Goal: Transaction & Acquisition: Purchase product/service

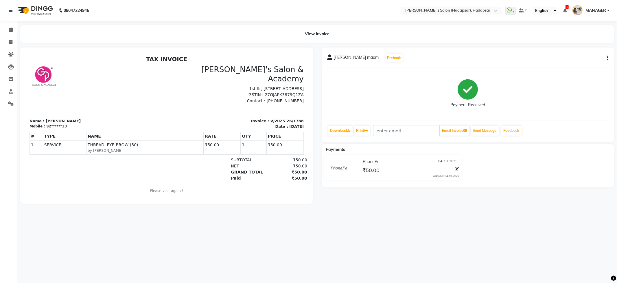
select select "108"
select select "service"
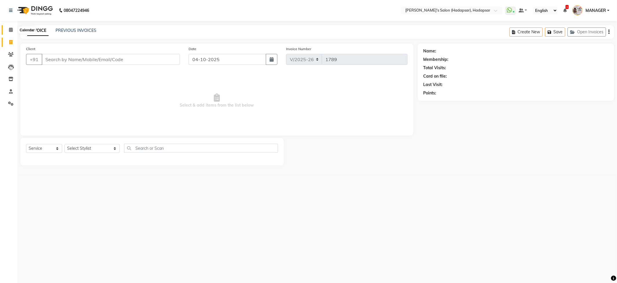
click at [12, 27] on span at bounding box center [11, 30] width 10 height 7
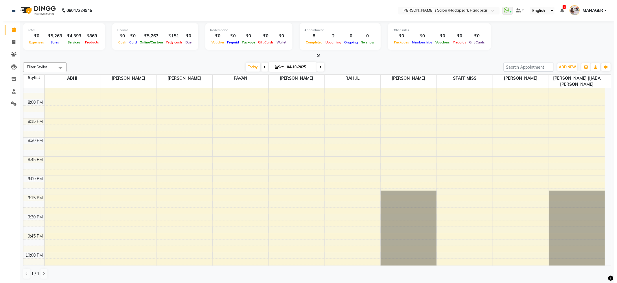
scroll to position [941, 0]
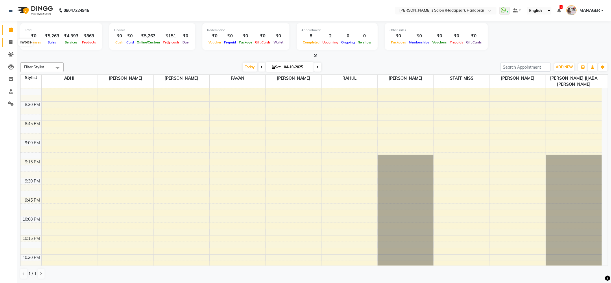
click at [12, 42] on icon at bounding box center [10, 42] width 3 height 4
select select "108"
select select "service"
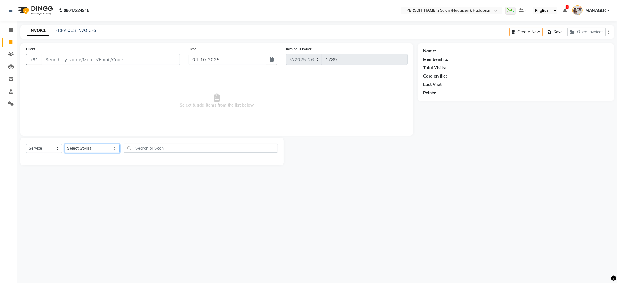
click at [85, 147] on select "Select Stylist ABHI [PERSON_NAME] [PERSON_NAME] MANAGER [PERSON_NAME] PRIYA [PE…" at bounding box center [92, 148] width 55 height 9
select select "12670"
click at [65, 144] on select "Select Stylist ABHI [PERSON_NAME] [PERSON_NAME] MANAGER [PERSON_NAME] PRIYA [PE…" at bounding box center [92, 148] width 55 height 9
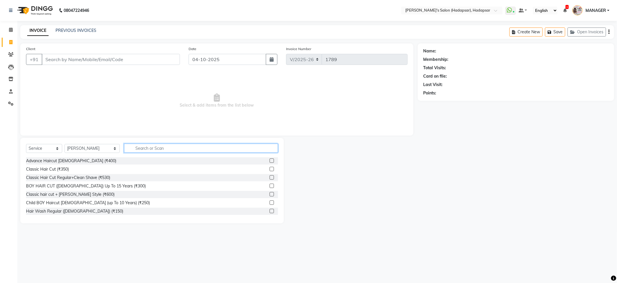
click at [126, 152] on input "text" at bounding box center [201, 147] width 154 height 9
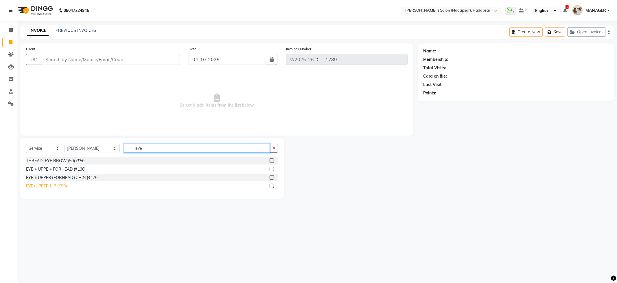
type input "eye"
click at [41, 188] on div "EYE+UPPER LIP (₹90)" at bounding box center [46, 186] width 41 height 6
checkbox input "false"
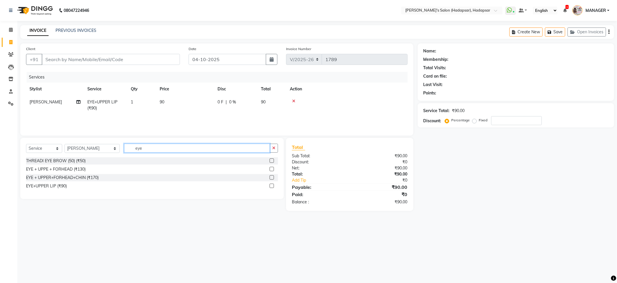
click at [160, 146] on input "eye" at bounding box center [197, 147] width 146 height 9
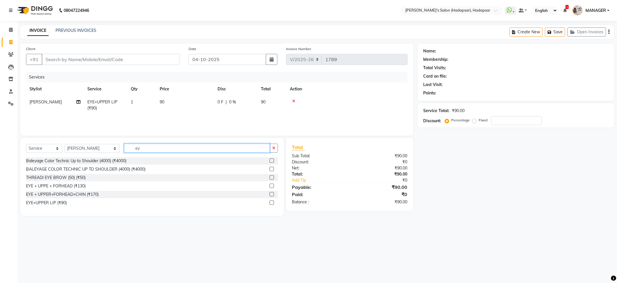
type input "e"
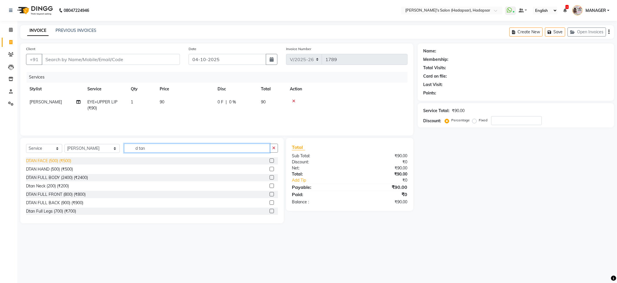
type input "d tan"
click at [34, 162] on div "DTAN FACE (500) (₹500)" at bounding box center [48, 161] width 45 height 6
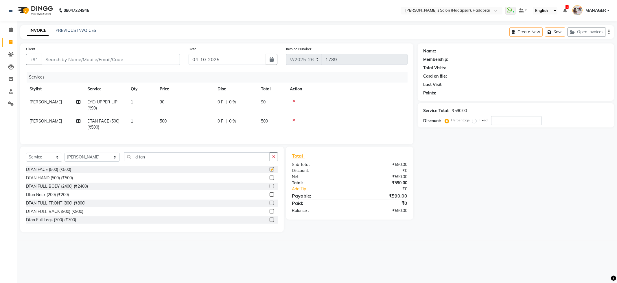
checkbox input "false"
click at [141, 161] on input "d tan" at bounding box center [197, 156] width 146 height 9
type input "d"
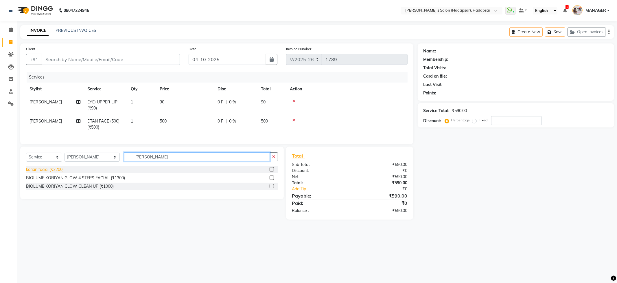
type input "kori"
click at [38, 172] on div "korian facial (₹2200)" at bounding box center [45, 169] width 38 height 6
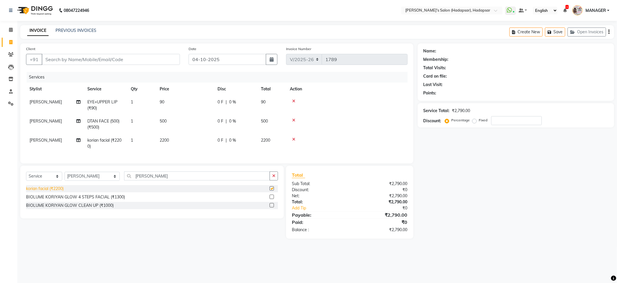
checkbox input "false"
click at [174, 142] on td "2200" at bounding box center [185, 143] width 58 height 19
select select "12670"
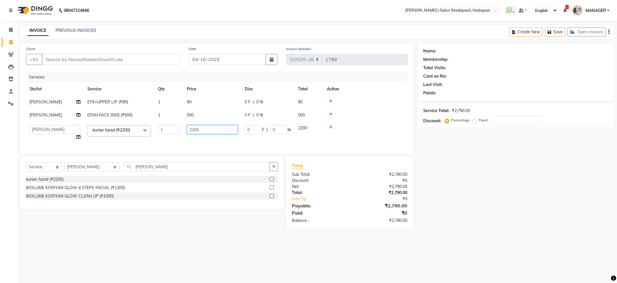
click at [206, 129] on input "2200" at bounding box center [212, 129] width 51 height 9
type input "2200"
click at [511, 162] on div "Name: Membership: Total Visits: Card on file: Last Visit: Points: Service Total…" at bounding box center [518, 136] width 201 height 186
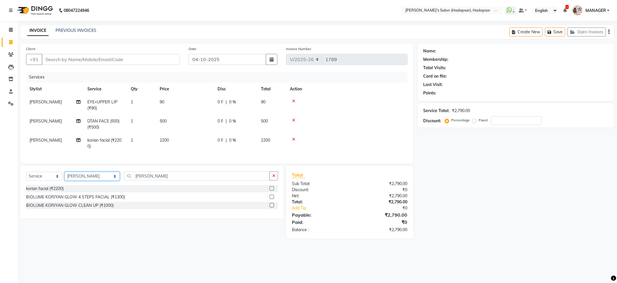
click at [82, 181] on select "Select Stylist ABHI [PERSON_NAME] [PERSON_NAME] MANAGER [PERSON_NAME] PRIYA [PE…" at bounding box center [92, 176] width 55 height 9
select select "57237"
click at [65, 177] on select "Select Stylist ABHI [PERSON_NAME] [PERSON_NAME] MANAGER [PERSON_NAME] PRIYA [PE…" at bounding box center [92, 176] width 55 height 9
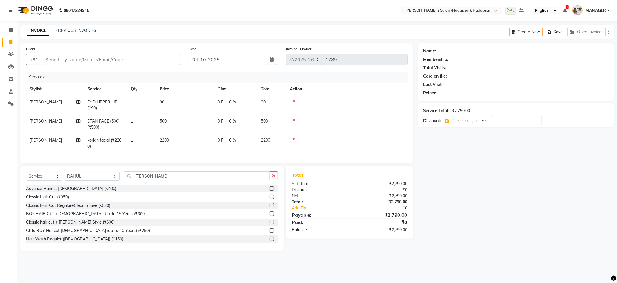
click at [139, 185] on div "Select Service Product Membership Package Voucher Prepaid Gift Card Select Styl…" at bounding box center [152, 178] width 252 height 14
click at [139, 180] on input "kori" at bounding box center [197, 175] width 146 height 9
type input "k"
click at [139, 180] on input "text" at bounding box center [201, 175] width 154 height 9
click at [114, 55] on input "Client" at bounding box center [111, 59] width 138 height 11
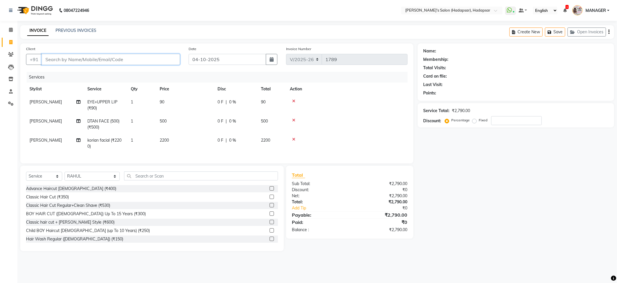
paste input "https://vendor.dingg"
type input "h"
type input "0"
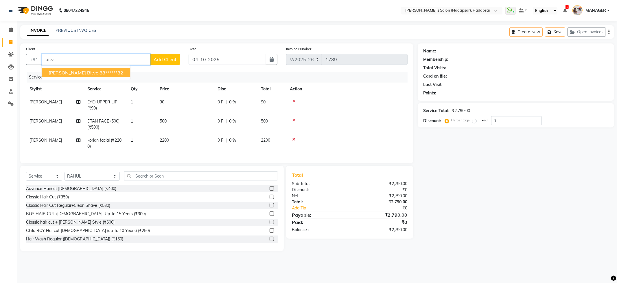
click at [101, 75] on ngb-highlight "88******82" at bounding box center [112, 73] width 24 height 6
type input "88******82"
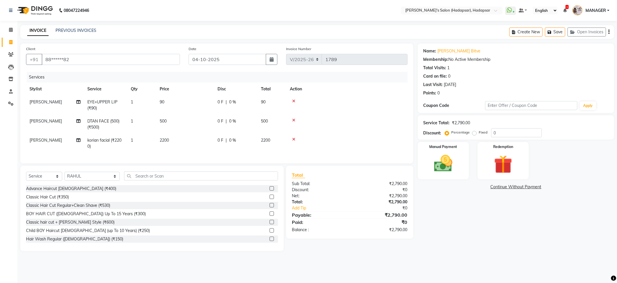
click at [476, 227] on div "Name: Apurva Bitve Membership: No Active Membership Total Visits: 1 Card on fil…" at bounding box center [518, 146] width 201 height 207
click at [449, 174] on img at bounding box center [443, 163] width 31 height 22
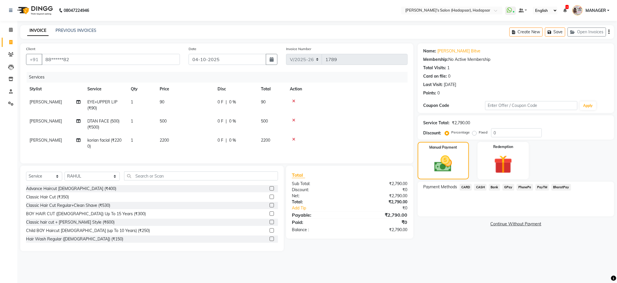
click at [466, 187] on span "CARD" at bounding box center [466, 187] width 12 height 7
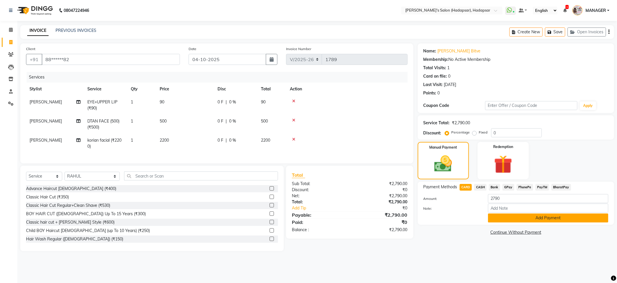
click at [535, 218] on button "Add Payment" at bounding box center [548, 217] width 120 height 9
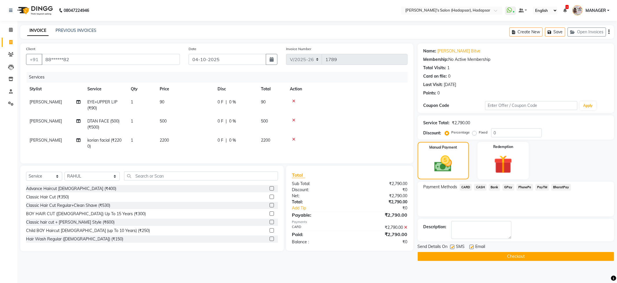
click at [504, 256] on button "Checkout" at bounding box center [516, 256] width 196 height 9
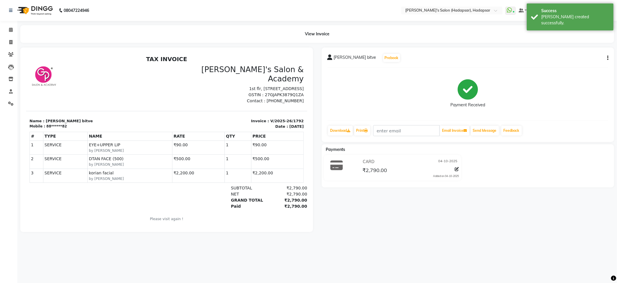
click at [362, 223] on div "apurva bitve Prebook Payment Received Download Print Email Invoice Send Message…" at bounding box center [467, 139] width 301 height 184
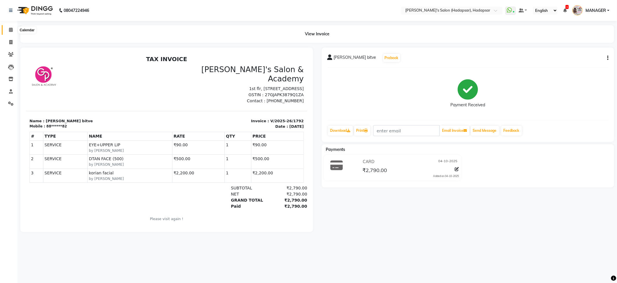
click at [13, 30] on span at bounding box center [11, 30] width 10 height 7
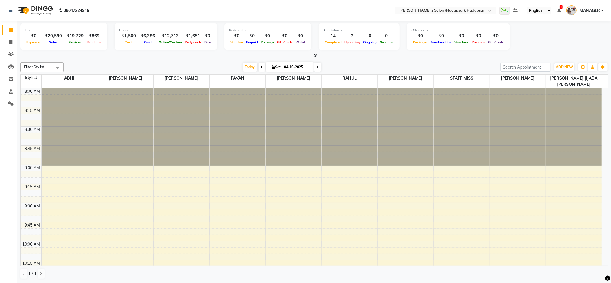
click at [111, 58] on div at bounding box center [314, 56] width 588 height 6
click at [9, 53] on icon at bounding box center [10, 54] width 5 height 4
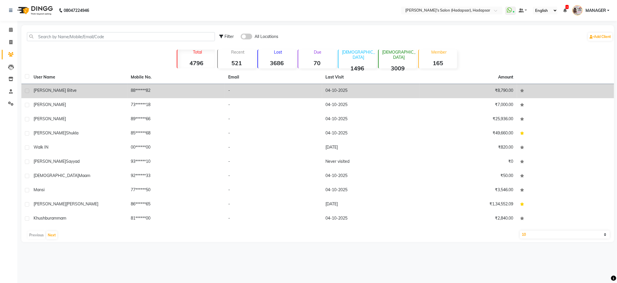
click at [126, 94] on td "[PERSON_NAME] bitve" at bounding box center [78, 91] width 97 height 14
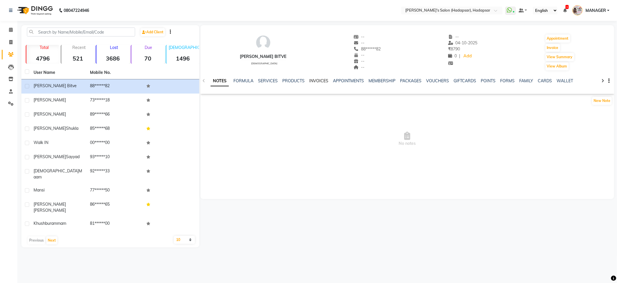
click at [313, 78] on link "INVOICES" at bounding box center [318, 80] width 19 height 5
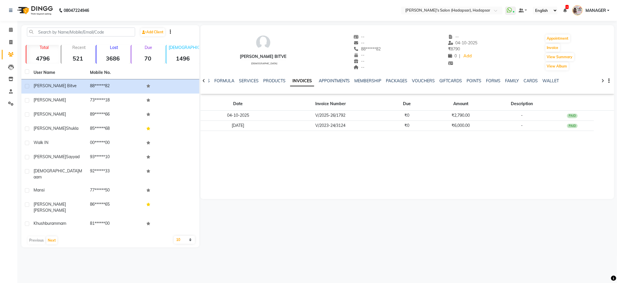
click at [255, 50] on img at bounding box center [263, 42] width 17 height 17
click at [7, 53] on span at bounding box center [11, 54] width 10 height 7
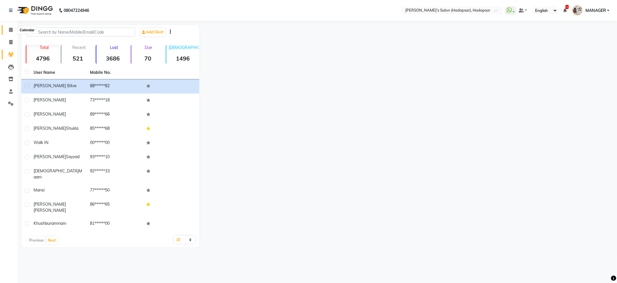
click at [11, 30] on icon at bounding box center [11, 29] width 4 height 4
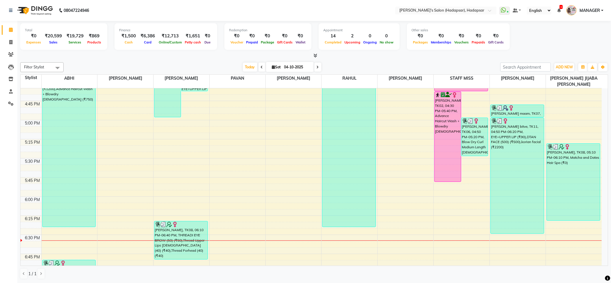
scroll to position [617, 0]
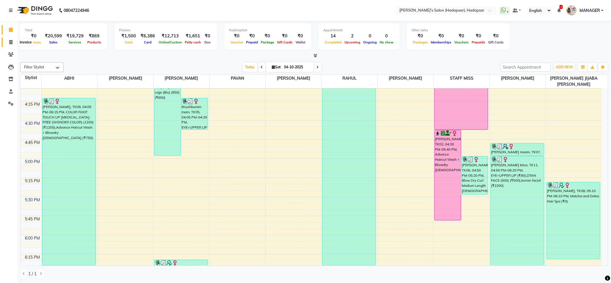
click at [8, 41] on span at bounding box center [11, 42] width 10 height 7
select select "service"
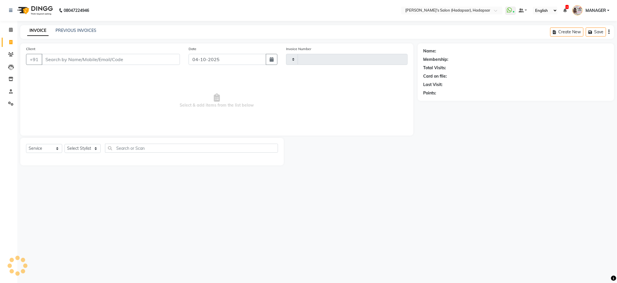
type input "1793"
select select "108"
click at [308, 258] on div "08047224946 Select Location × Girja's Salon (Hadapsar), Hadapsar WhatsApp Statu…" at bounding box center [308, 141] width 617 height 283
click at [10, 29] on icon at bounding box center [11, 29] width 4 height 4
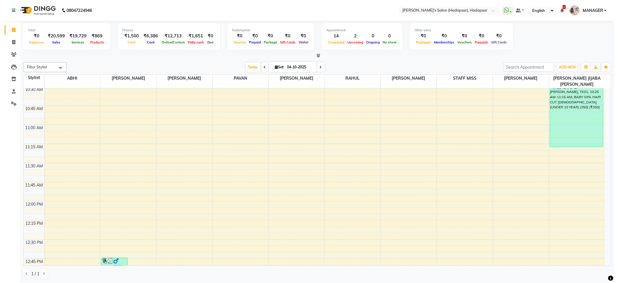
scroll to position [308, 0]
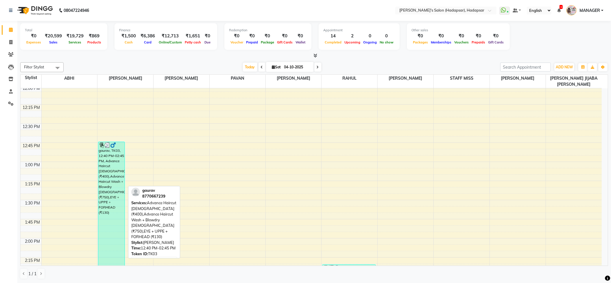
click at [106, 156] on div "gaurav, TK03, 12:40 PM-02:45 PM, Advance Haircut [DEMOGRAPHIC_DATA] (₹400),Adva…" at bounding box center [111, 222] width 26 height 161
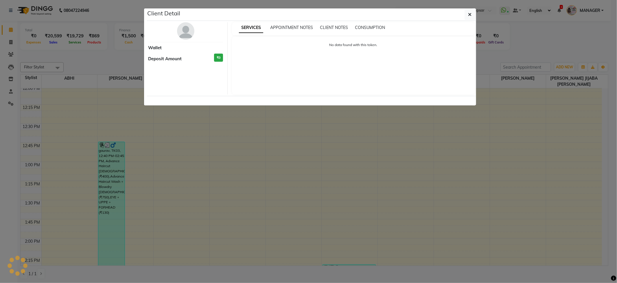
select select "3"
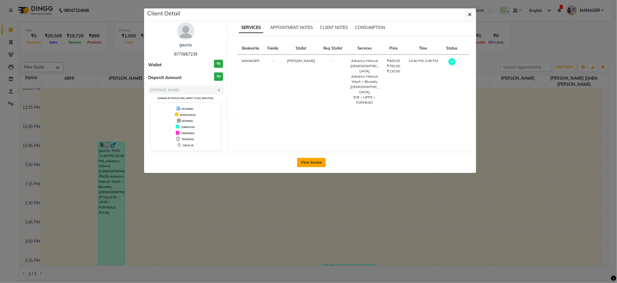
click at [305, 162] on button "View Invoice" at bounding box center [311, 162] width 29 height 9
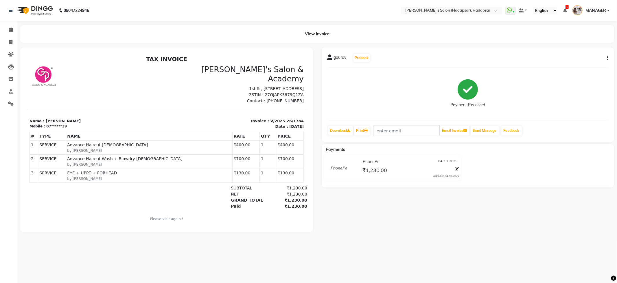
click at [609, 56] on div "gaurav Prebook Payment Received Download Print Email Invoice Send Message Feedb…" at bounding box center [468, 94] width 293 height 94
click at [608, 58] on icon "button" at bounding box center [607, 58] width 1 height 0
drag, startPoint x: 617, startPoint y: 1, endPoint x: 362, endPoint y: 203, distance: 325.1
click at [369, 207] on div "gaurav Prebook Payment Received Download Print Email Invoice Send Message Feedb…" at bounding box center [467, 139] width 301 height 184
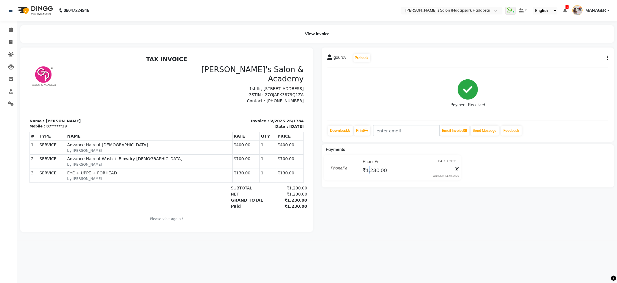
click at [608, 58] on icon "button" at bounding box center [607, 58] width 1 height 0
click at [490, 207] on div "gaurav Prebook Payment Received Download Print Email Invoice Send Message Feedb…" at bounding box center [467, 139] width 301 height 184
click at [459, 169] on div "PhonePe 04-10-2025 ₹1,230.00 Added on 04-10-2025" at bounding box center [410, 167] width 106 height 21
click at [608, 58] on icon "button" at bounding box center [607, 58] width 1 height 0
click at [580, 62] on div "Split Service Amount" at bounding box center [579, 61] width 40 height 7
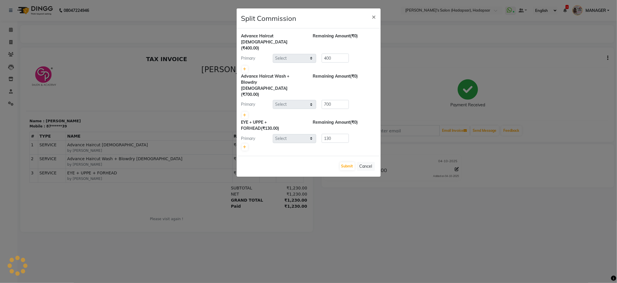
select select "82667"
click at [318, 131] on div "EYE + UPPE + FORHEAD (₹130.00) Remaining Amount (₹0) Primary Select ABHI AJINAT…" at bounding box center [308, 135] width 135 height 32
click at [230, 119] on ngb-modal-window "Split Commission × Advance Haircut MALE (₹400.00) Remaining Amount (₹0) Primary…" at bounding box center [308, 141] width 617 height 283
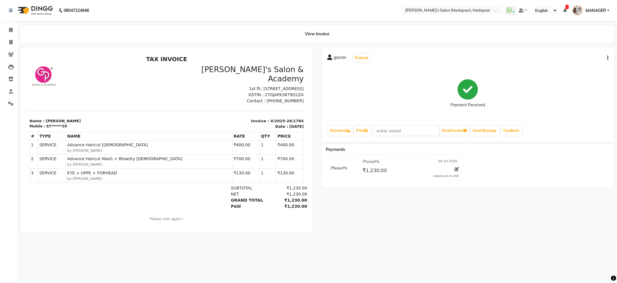
click at [607, 56] on button "button" at bounding box center [606, 58] width 3 height 6
click at [564, 53] on div "Cancel Invoice" at bounding box center [579, 53] width 40 height 7
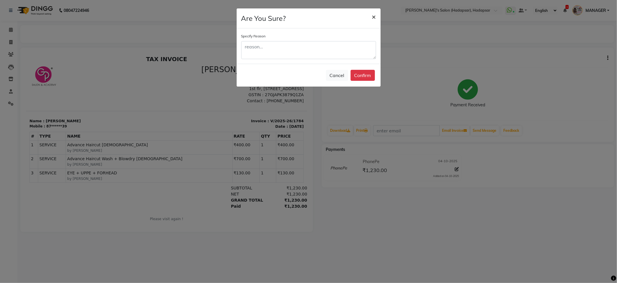
click at [374, 15] on span "×" at bounding box center [374, 16] width 4 height 9
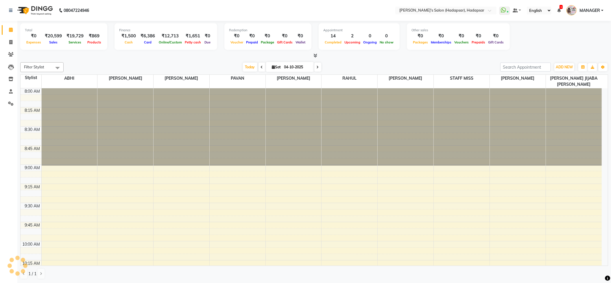
select select "108"
select select "service"
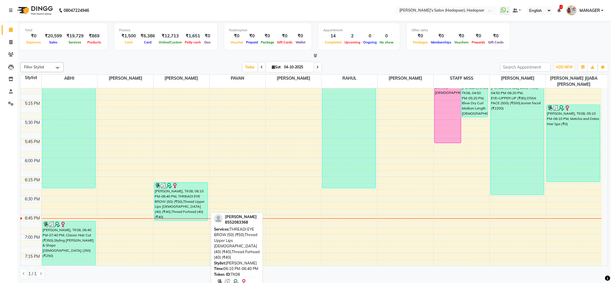
scroll to position [540, 0]
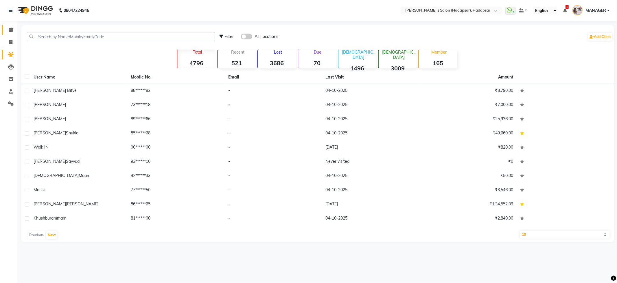
drag, startPoint x: 10, startPoint y: 27, endPoint x: 12, endPoint y: 30, distance: 3.9
click at [10, 27] on span at bounding box center [11, 30] width 10 height 7
click at [12, 30] on icon at bounding box center [11, 29] width 4 height 4
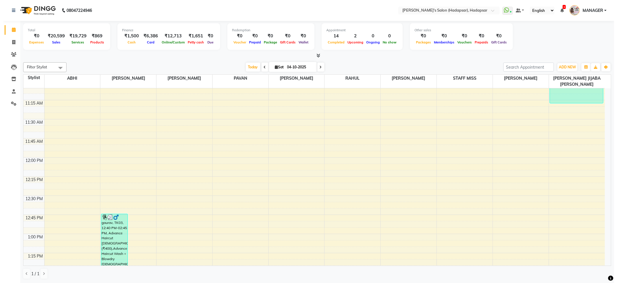
scroll to position [231, 0]
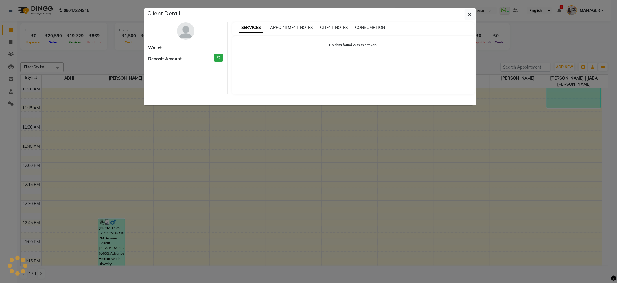
select select "3"
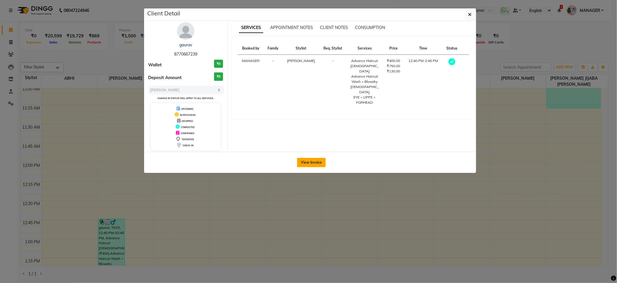
click at [305, 163] on button "View Invoice" at bounding box center [311, 162] width 29 height 9
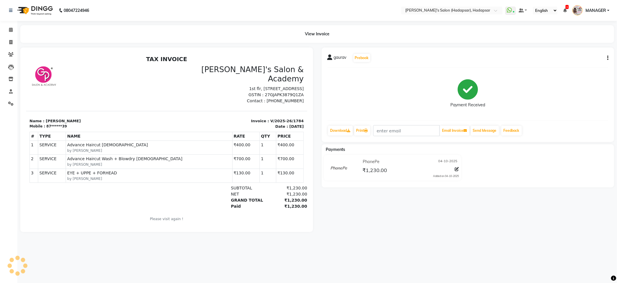
click at [605, 57] on button "button" at bounding box center [606, 58] width 3 height 6
click at [569, 64] on div "Split Service Amount" at bounding box center [579, 61] width 40 height 7
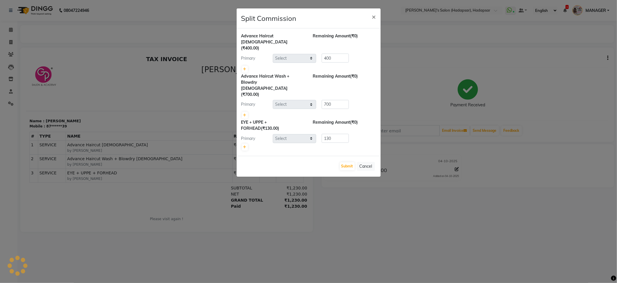
select select "82667"
click at [373, 16] on span "×" at bounding box center [374, 16] width 4 height 9
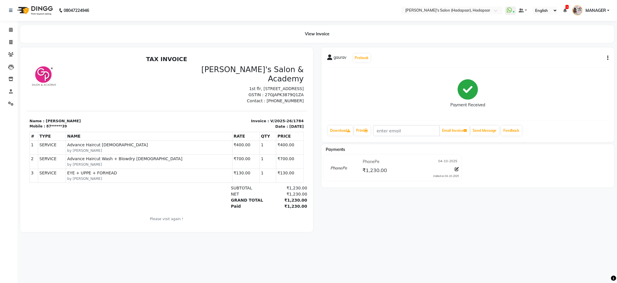
click at [609, 58] on div "gaurav Prebook Payment Received Download Print Email Invoice Send Message Feedb…" at bounding box center [468, 94] width 293 height 94
click at [607, 58] on button "button" at bounding box center [606, 58] width 3 height 6
click at [572, 55] on div "Cancel Invoice" at bounding box center [579, 53] width 40 height 7
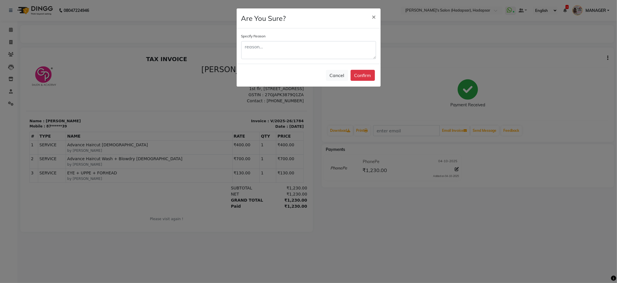
click at [572, 59] on ngb-modal-window "Are You Sure? × Specify Reason Cancel Confirm" at bounding box center [308, 141] width 617 height 283
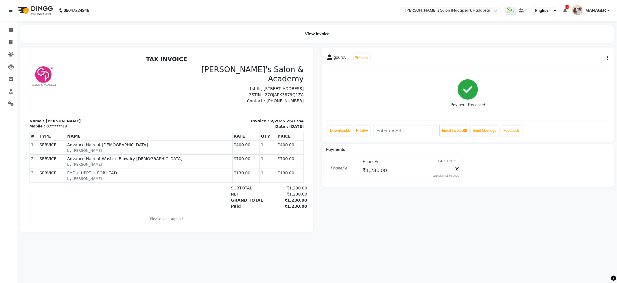
drag, startPoint x: 610, startPoint y: 57, endPoint x: 606, endPoint y: 56, distance: 3.7
click at [608, 57] on div "gaurav Prebook Payment Received Download Print Email Invoice Send Message Feedb…" at bounding box center [468, 94] width 293 height 94
click at [606, 56] on button "button" at bounding box center [606, 58] width 3 height 6
click at [573, 63] on div "Split Service Amount" at bounding box center [579, 61] width 40 height 7
select select "82667"
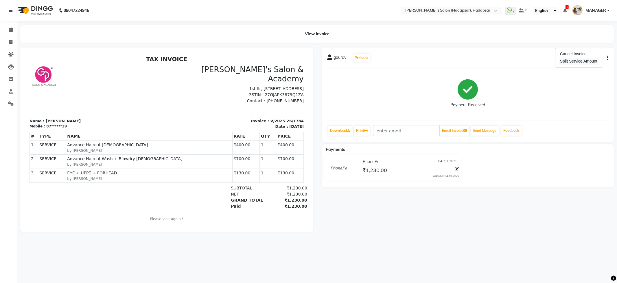
select select "82667"
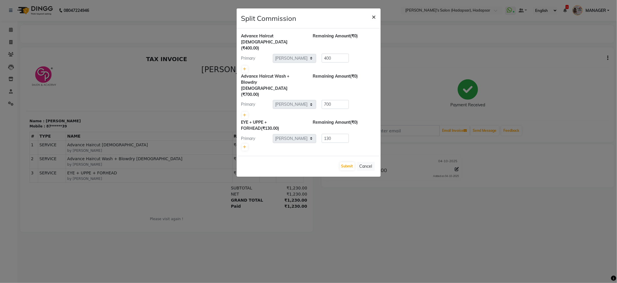
click at [370, 19] on button "×" at bounding box center [373, 16] width 13 height 16
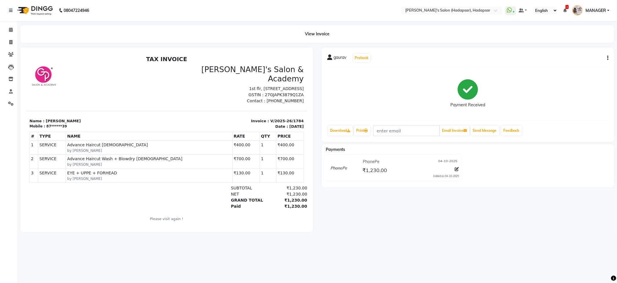
click at [595, 12] on span "MANAGER" at bounding box center [596, 11] width 21 height 6
click at [582, 40] on link "Sign out" at bounding box center [579, 41] width 53 height 9
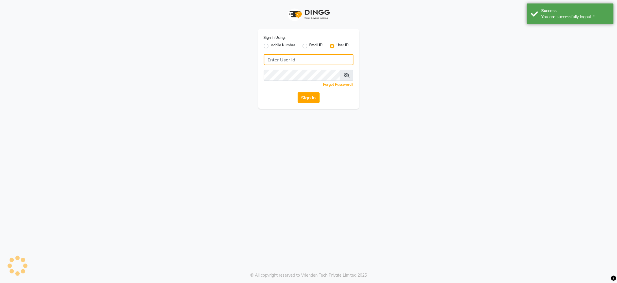
type input "7888279666"
click at [271, 48] on label "Mobile Number" at bounding box center [283, 46] width 25 height 7
click at [271, 46] on input "Mobile Number" at bounding box center [273, 45] width 4 height 4
radio input "true"
radio input "false"
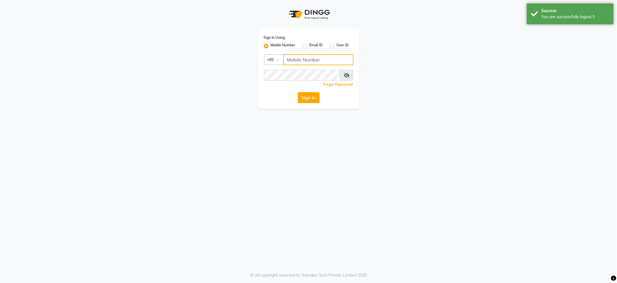
click at [298, 60] on input "Username" at bounding box center [318, 59] width 70 height 11
type input "8801054551"
click at [312, 98] on button "Sign In" at bounding box center [309, 97] width 22 height 11
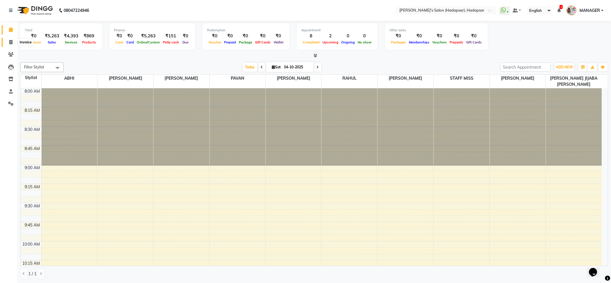
click at [11, 39] on span at bounding box center [11, 42] width 10 height 7
select select "108"
select select "service"
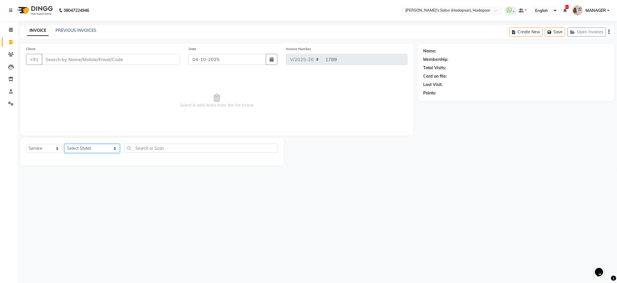
click at [83, 145] on select "Select Stylist ABHI [PERSON_NAME] [PERSON_NAME] MANAGER [PERSON_NAME] PRIYA [PE…" at bounding box center [92, 148] width 55 height 9
select select "85655"
click at [65, 144] on select "Select Stylist ABHI [PERSON_NAME] [PERSON_NAME] MANAGER [PERSON_NAME] PRIYA [PE…" at bounding box center [92, 148] width 55 height 9
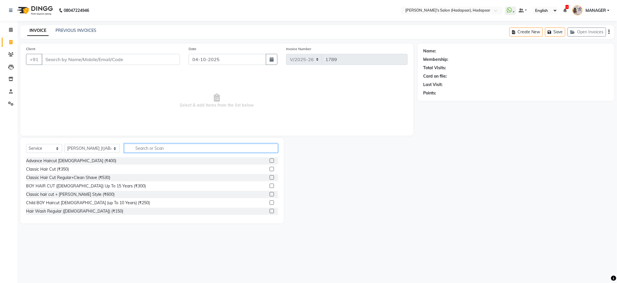
click at [148, 149] on input "text" at bounding box center [201, 147] width 154 height 9
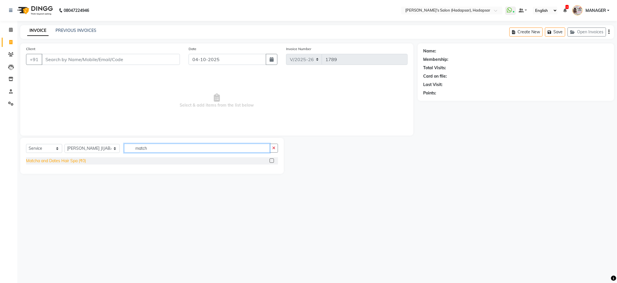
type input "match"
click at [78, 160] on div "Matcha and Dates Hair Spa (₹0)" at bounding box center [56, 161] width 60 height 6
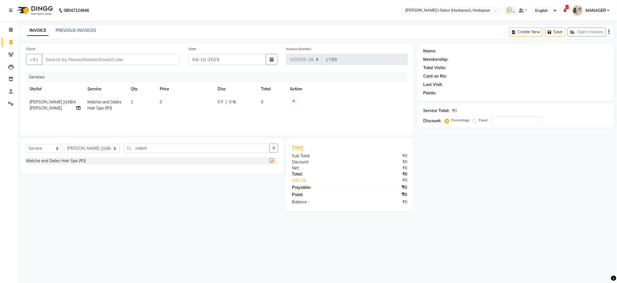
checkbox input "false"
click at [161, 104] on span "0" at bounding box center [161, 101] width 2 height 5
select select "85655"
click at [197, 101] on input "0" at bounding box center [212, 103] width 51 height 9
type input "3500"
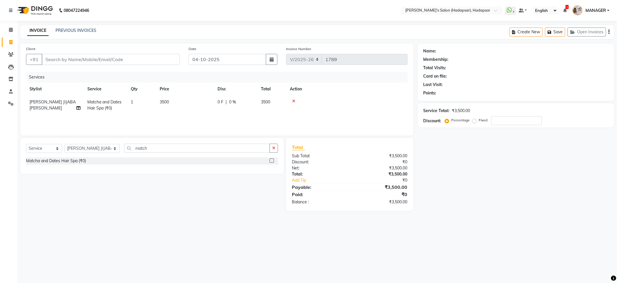
click at [480, 182] on div "Name: Membership: Total Visits: Card on file: Last Visit: Points: Service Total…" at bounding box center [518, 126] width 201 height 167
click at [135, 145] on input "match" at bounding box center [197, 147] width 146 height 9
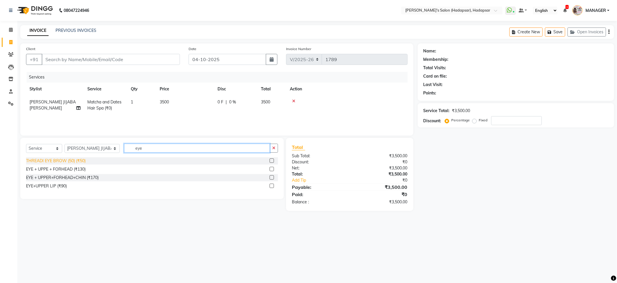
type input "eye"
click at [53, 162] on div "THREADI EYE BROW (50) (₹50)" at bounding box center [56, 161] width 60 height 6
checkbox input "false"
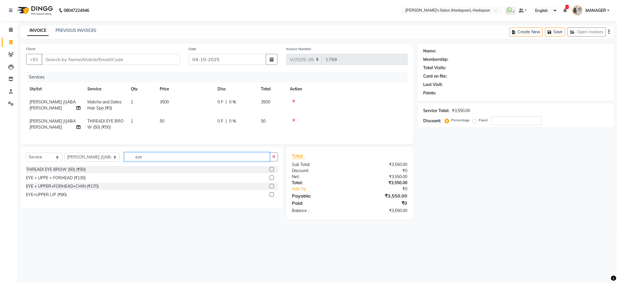
click at [159, 161] on input "eye" at bounding box center [197, 156] width 146 height 9
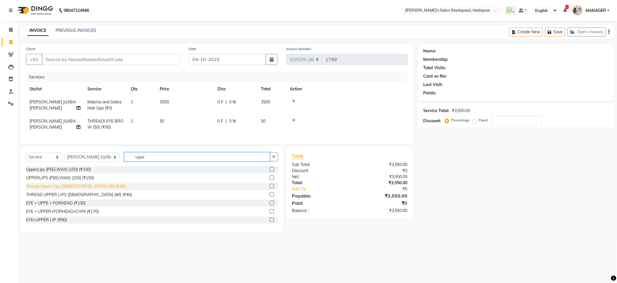
type input "uppe"
click at [91, 189] on div "Thread Upper Lips [DEMOGRAPHIC_DATA] (40) (₹40)" at bounding box center [75, 186] width 99 height 6
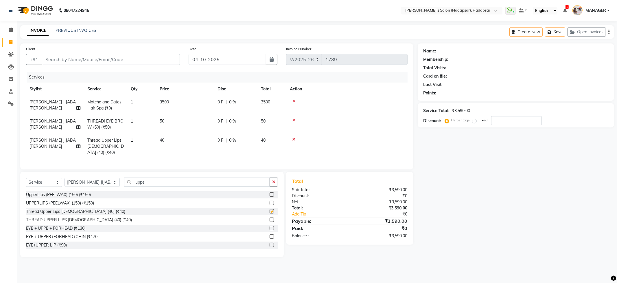
checkbox input "false"
click at [169, 182] on input "uppe" at bounding box center [197, 181] width 146 height 9
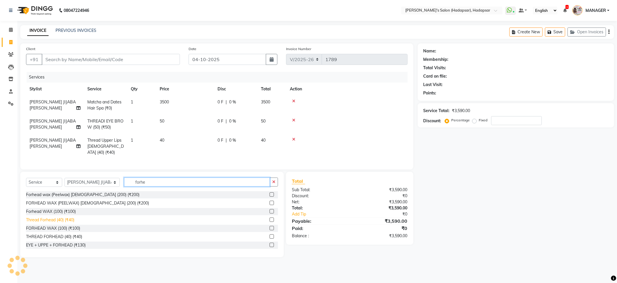
type input "forhe"
click at [73, 217] on div "Thread Forhead (40) (₹40)" at bounding box center [50, 220] width 48 height 6
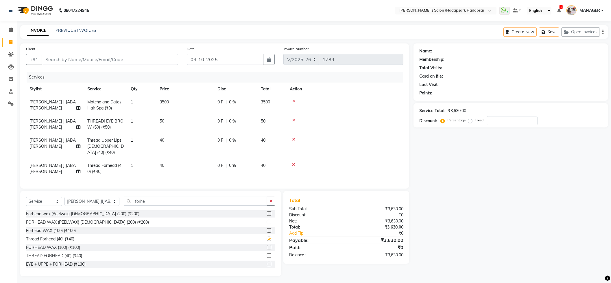
checkbox input "false"
click at [156, 203] on input "forhe" at bounding box center [195, 200] width 143 height 9
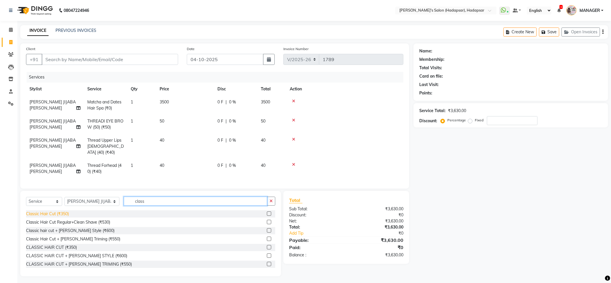
type input "class"
drag, startPoint x: 58, startPoint y: 212, endPoint x: 82, endPoint y: 208, distance: 23.5
click at [60, 212] on div "Classic Hair Cut (₹350)" at bounding box center [47, 214] width 43 height 6
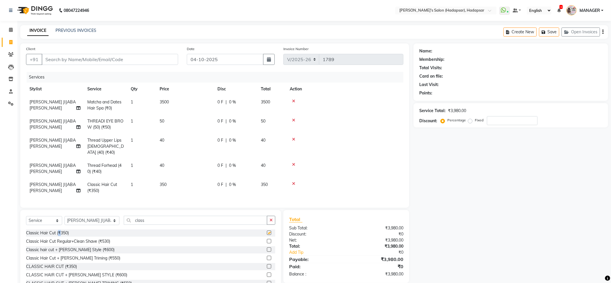
checkbox input "false"
click at [152, 220] on input "class" at bounding box center [195, 220] width 143 height 9
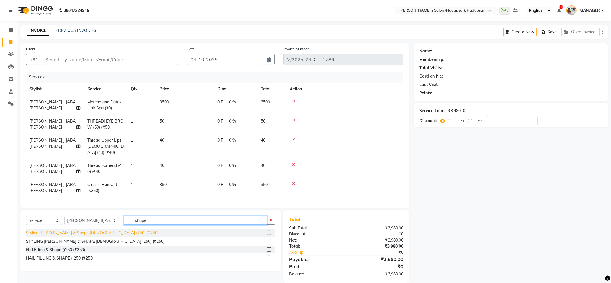
type input "shape"
click at [102, 231] on div "Styling [PERSON_NAME] & Shape [DEMOGRAPHIC_DATA] (250) (₹250)" at bounding box center [92, 233] width 132 height 6
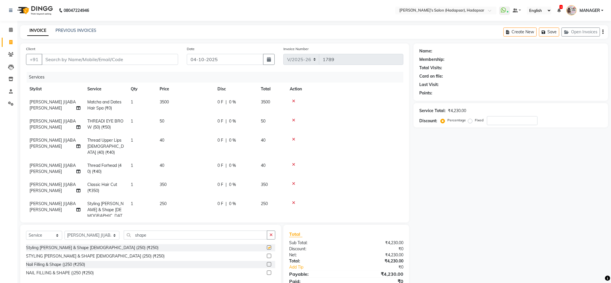
checkbox input "false"
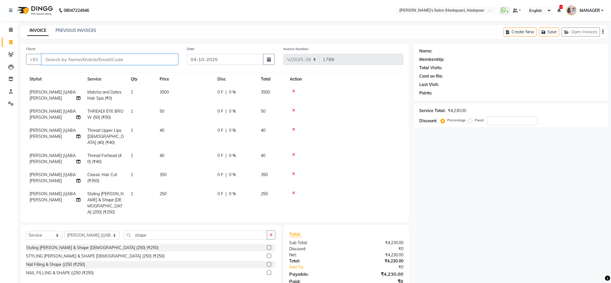
click at [100, 57] on input "Client" at bounding box center [110, 59] width 137 height 11
type input "9"
type input "0"
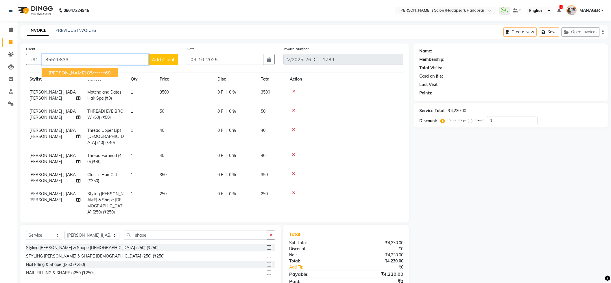
click at [106, 72] on button "[PERSON_NAME] 85******68" at bounding box center [80, 72] width 76 height 9
type input "85******68"
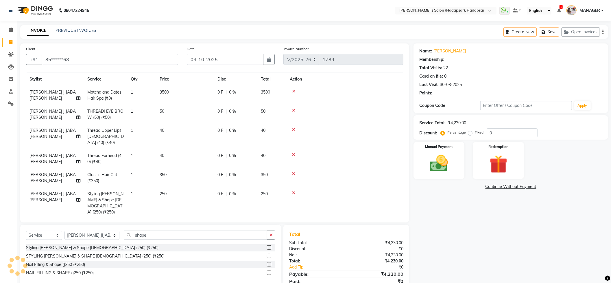
select select "1: Object"
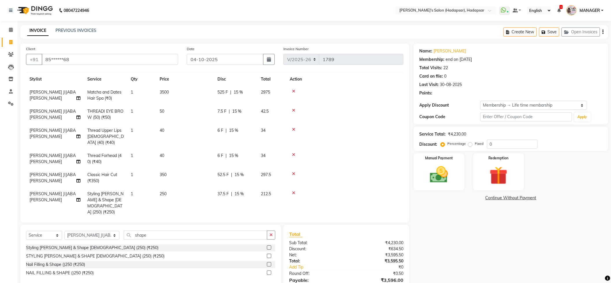
type input "15"
click at [462, 244] on div "Name: [PERSON_NAME] Membership: end on [DATE] Total Visits: 22 Card on file: 0 …" at bounding box center [513, 173] width 199 height 260
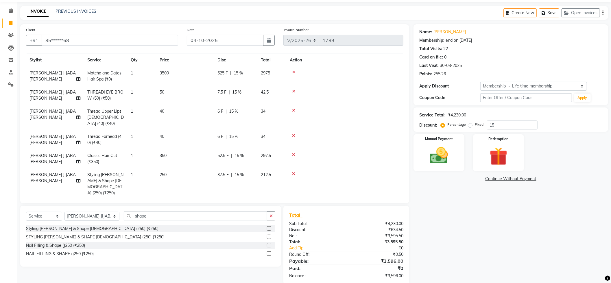
scroll to position [30, 0]
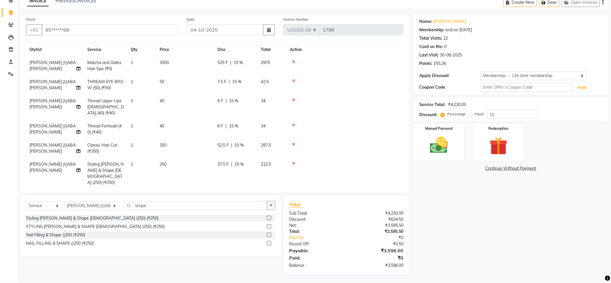
click at [47, 81] on span "[PERSON_NAME] JIJABA [PERSON_NAME]" at bounding box center [53, 84] width 46 height 11
select select "85655"
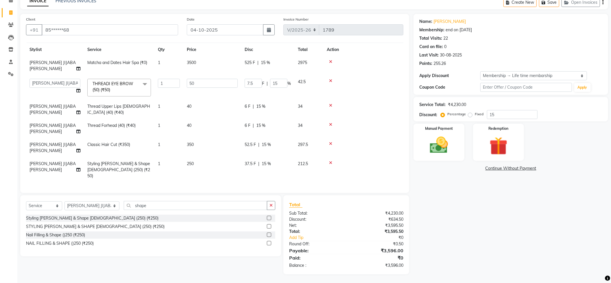
scroll to position [10, 0]
click at [63, 83] on select "[PERSON_NAME] [PERSON_NAME] MANAGER [PERSON_NAME] PRIYA [PERSON_NAME] [PERSON_N…" at bounding box center [55, 83] width 51 height 9
select select "71502"
click at [42, 108] on span "[PERSON_NAME] JIJABA [PERSON_NAME]" at bounding box center [53, 109] width 46 height 11
select select "85655"
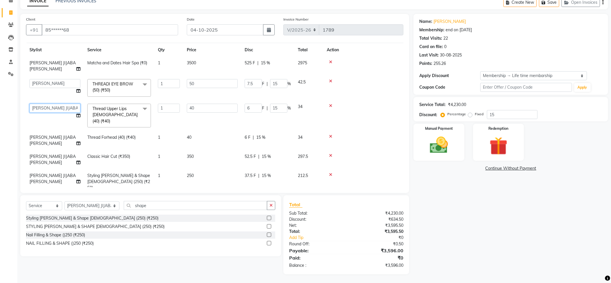
drag, startPoint x: 55, startPoint y: 108, endPoint x: 55, endPoint y: 111, distance: 3.5
click at [55, 108] on select "[PERSON_NAME] [PERSON_NAME] MANAGER [PERSON_NAME] PRIYA [PERSON_NAME] [PERSON_N…" at bounding box center [55, 108] width 51 height 9
select select "71502"
click at [44, 135] on span "[PERSON_NAME] JIJABA [PERSON_NAME]" at bounding box center [53, 140] width 46 height 11
select select "85655"
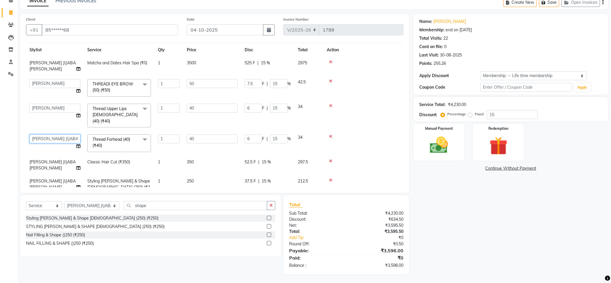
drag, startPoint x: 48, startPoint y: 131, endPoint x: 50, endPoint y: 135, distance: 3.8
click at [48, 134] on select "[PERSON_NAME] [PERSON_NAME] MANAGER [PERSON_NAME] PRIYA [PERSON_NAME] [PERSON_N…" at bounding box center [55, 138] width 51 height 9
select select "71502"
click at [437, 223] on div "Name: [PERSON_NAME] Membership: end on [DATE] Total Visits: 22 Card on file: 0 …" at bounding box center [513, 144] width 199 height 260
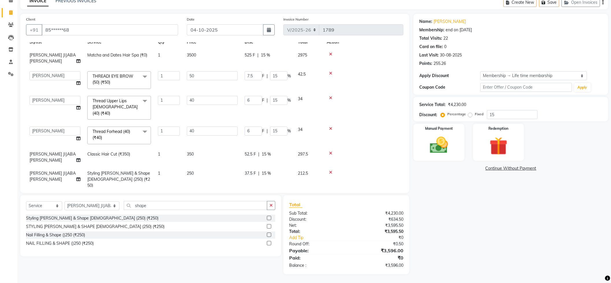
scroll to position [21, 0]
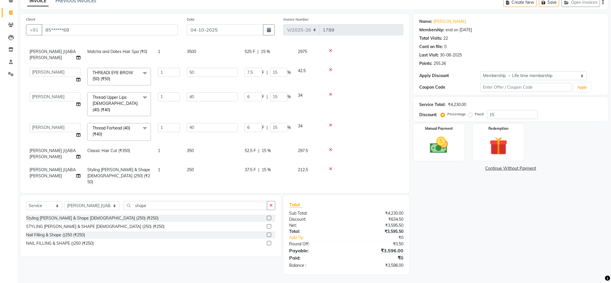
click at [40, 148] on span "[PERSON_NAME] JIJABA [PERSON_NAME]" at bounding box center [53, 153] width 46 height 11
select select "85655"
click at [54, 148] on select "[PERSON_NAME] [PERSON_NAME] MANAGER [PERSON_NAME] PRIYA [PERSON_NAME] [PERSON_N…" at bounding box center [55, 152] width 51 height 9
click at [57, 170] on span "[PERSON_NAME] JIJABA [PERSON_NAME]" at bounding box center [53, 175] width 46 height 11
select select "85655"
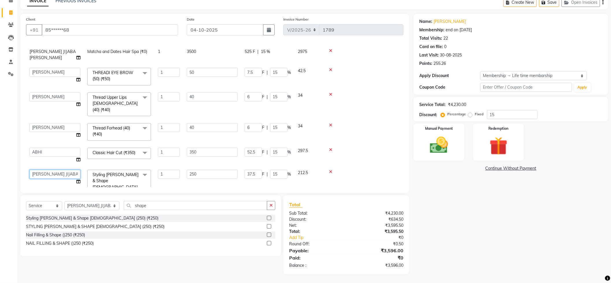
click at [57, 170] on select "[PERSON_NAME] [PERSON_NAME] MANAGER [PERSON_NAME] PRIYA [PERSON_NAME] [PERSON_N…" at bounding box center [55, 174] width 51 height 9
click at [440, 220] on div "Name: [PERSON_NAME] Membership: end on [DATE] Total Visits: 22 Card on file: 0 …" at bounding box center [513, 144] width 199 height 260
click at [119, 150] on span "Classic Hair Cut (₹350) x" at bounding box center [115, 153] width 48 height 6
click at [119, 150] on span "Classic Hair Cut (₹350)" at bounding box center [114, 152] width 43 height 5
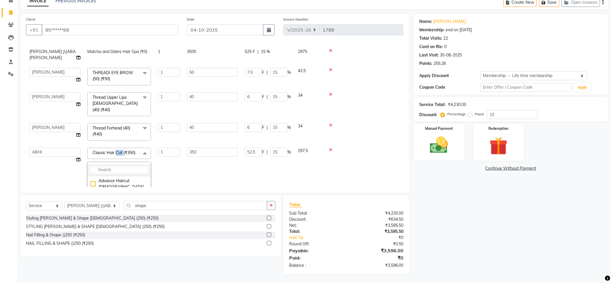
scroll to position [98, 0]
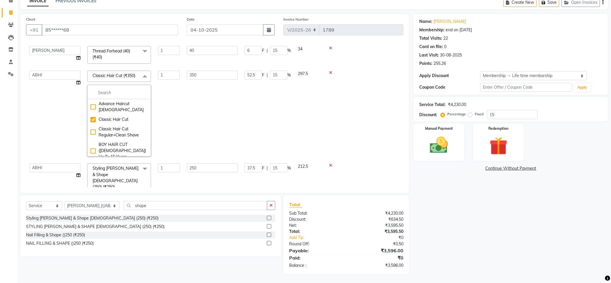
click at [199, 80] on td "350" at bounding box center [212, 113] width 58 height 93
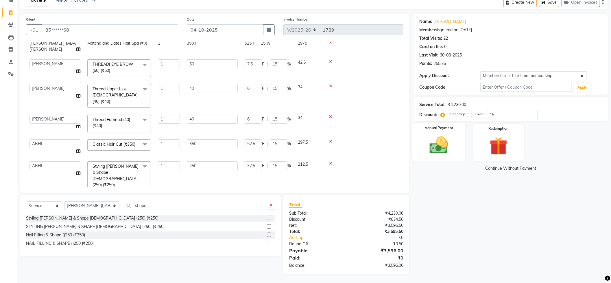
click at [419, 133] on div "Manual Payment" at bounding box center [439, 142] width 53 height 38
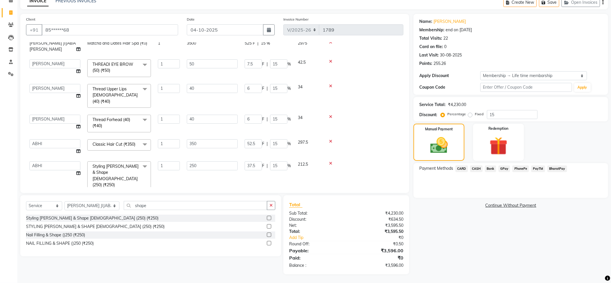
click at [524, 168] on span "PhonePe" at bounding box center [521, 168] width 16 height 7
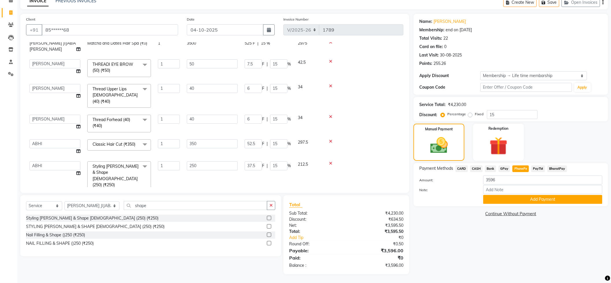
click at [462, 165] on div "Payment Methods CARD CASH Bank GPay PhonePe PayTM BharatPay Amount: 3596 Note: …" at bounding box center [511, 184] width 195 height 43
click at [465, 167] on span "CARD" at bounding box center [462, 168] width 12 height 7
click at [527, 196] on button "Add Payment" at bounding box center [542, 199] width 119 height 9
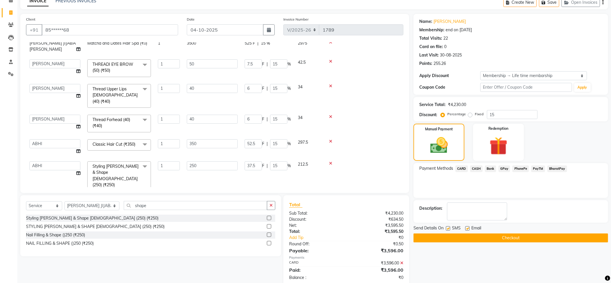
click at [517, 239] on button "Checkout" at bounding box center [511, 237] width 195 height 9
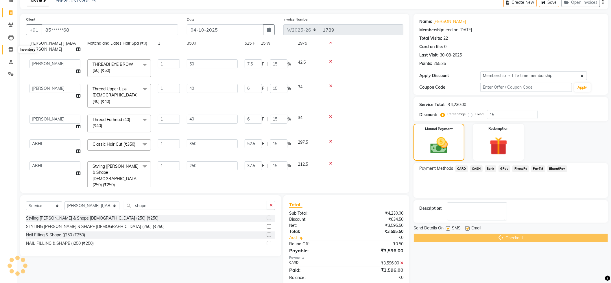
scroll to position [0, 0]
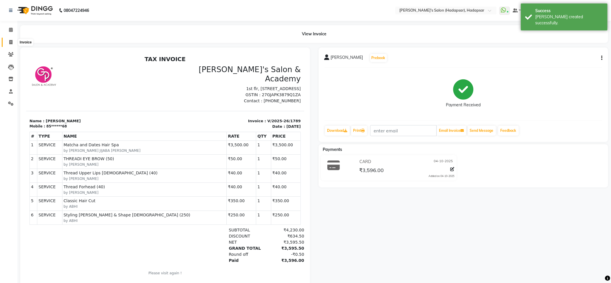
click at [12, 40] on icon at bounding box center [10, 42] width 3 height 4
select select "service"
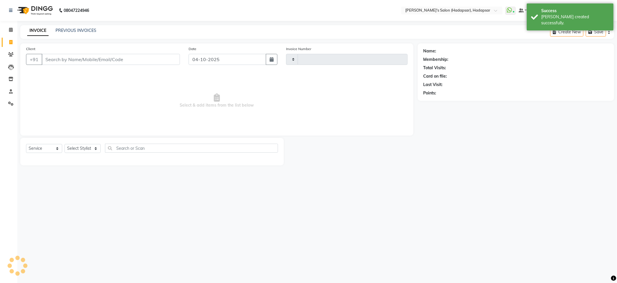
type input "1790"
select select "108"
click at [86, 145] on select "Select Stylist" at bounding box center [83, 148] width 36 height 9
click at [85, 148] on select "Select Stylist ABHI [PERSON_NAME] [PERSON_NAME] MANAGER [PERSON_NAME] PRIYA [PE…" at bounding box center [92, 148] width 55 height 9
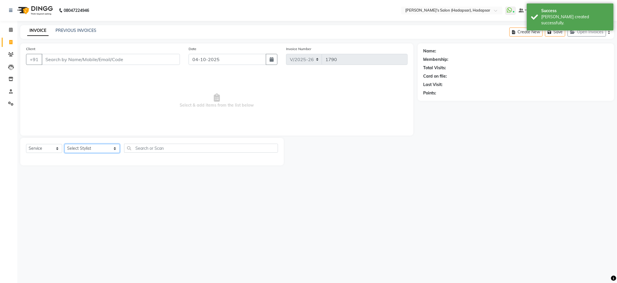
select select "41753"
click at [65, 144] on select "Select Stylist ABHI [PERSON_NAME] [PERSON_NAME] MANAGER [PERSON_NAME] PRIYA [PE…" at bounding box center [92, 148] width 55 height 9
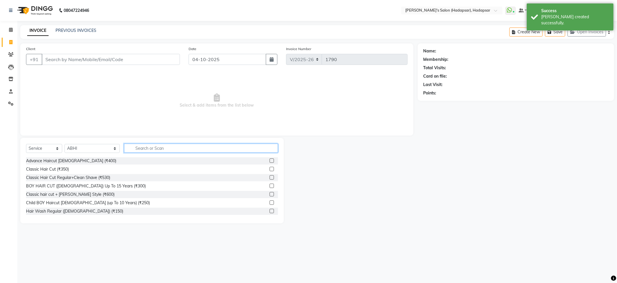
click at [136, 150] on input "text" at bounding box center [201, 147] width 154 height 9
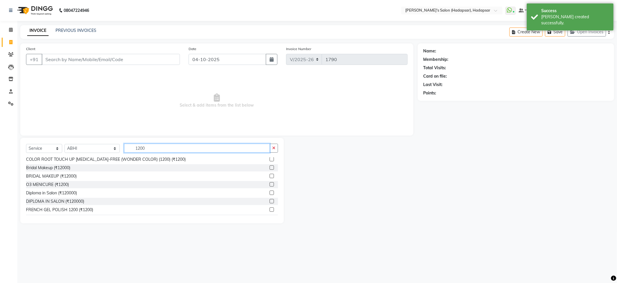
scroll to position [38, 0]
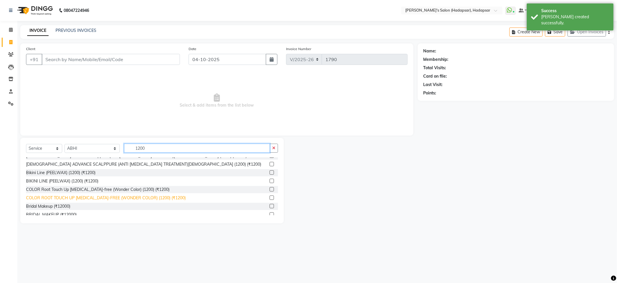
type input "1200"
click at [102, 195] on div "COLOR ROOT TOUCH UP [MEDICAL_DATA]-FREE (WONDER COLOR) (1200) (₹1200)" at bounding box center [106, 198] width 160 height 6
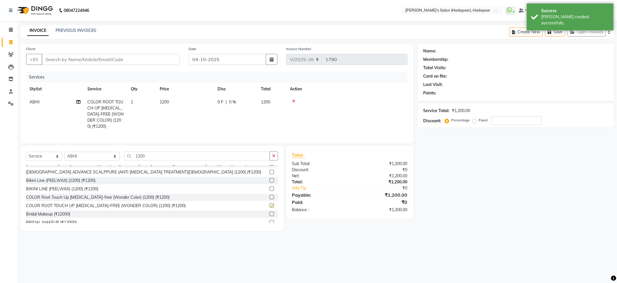
checkbox input "false"
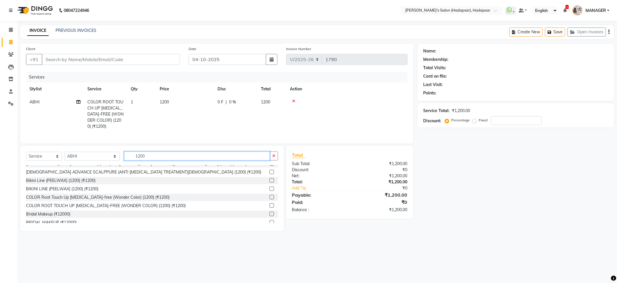
drag, startPoint x: 142, startPoint y: 160, endPoint x: 95, endPoint y: 168, distance: 47.3
click at [95, 165] on div "Select Service Product Membership Package Voucher Prepaid Gift Card Select Styl…" at bounding box center [152, 158] width 252 height 14
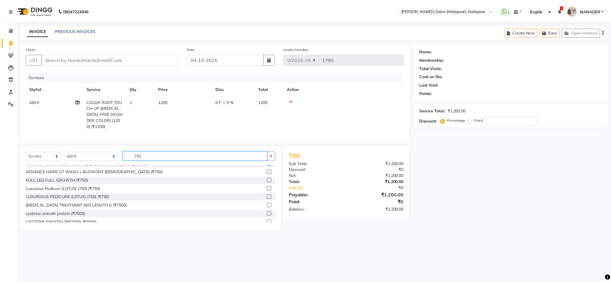
scroll to position [0, 0]
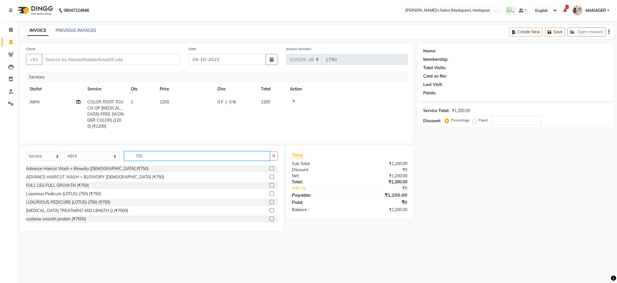
type input "750"
click at [102, 172] on div "Advance Haircut Wash + Blowdry [DEMOGRAPHIC_DATA] (₹750)" at bounding box center [152, 168] width 252 height 7
click at [103, 172] on div "Advance Haircut Wash + Blowdry [DEMOGRAPHIC_DATA] (₹750)" at bounding box center [87, 168] width 122 height 6
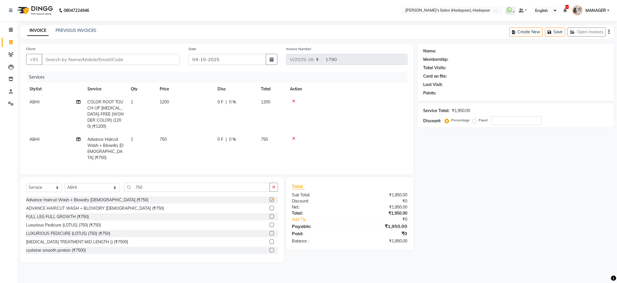
checkbox input "false"
click at [63, 63] on input "Client" at bounding box center [111, 59] width 138 height 11
type input "8"
type input "0"
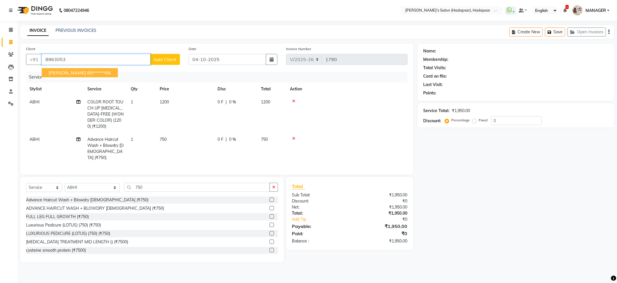
click at [72, 72] on span "[PERSON_NAME]" at bounding box center [67, 73] width 37 height 6
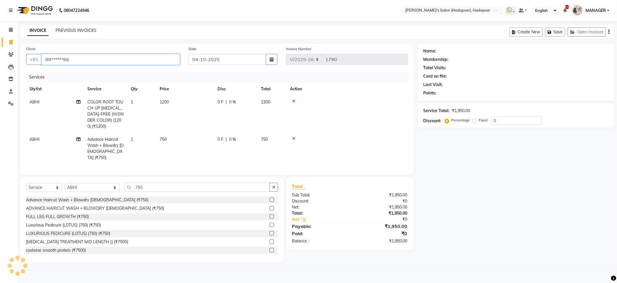
type input "89******66"
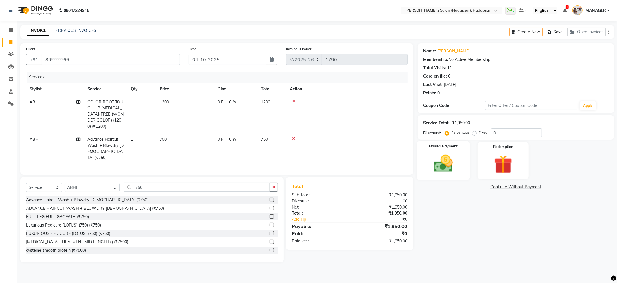
click at [456, 179] on div "Manual Payment" at bounding box center [443, 160] width 53 height 39
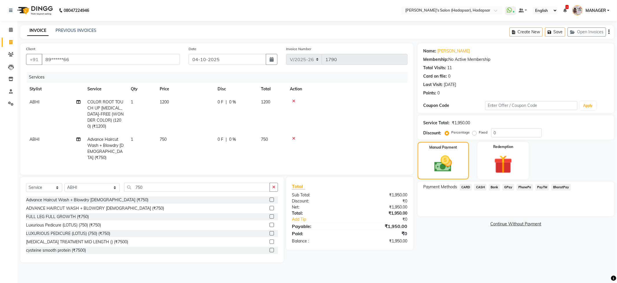
click at [478, 189] on span "CASH" at bounding box center [480, 187] width 12 height 7
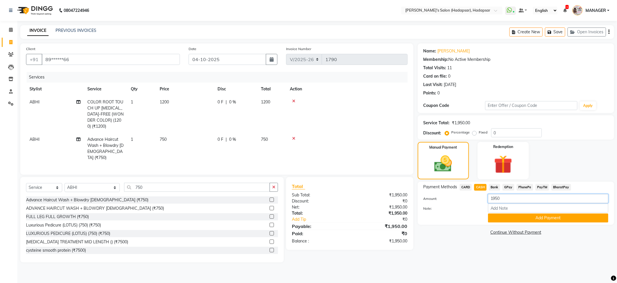
click at [513, 197] on input "1950" at bounding box center [548, 198] width 120 height 9
type input "1500"
drag, startPoint x: 540, startPoint y: 212, endPoint x: 539, endPoint y: 219, distance: 7.2
click at [539, 212] on input "Note:" at bounding box center [548, 207] width 120 height 9
click at [539, 220] on button "Add Payment" at bounding box center [548, 217] width 120 height 9
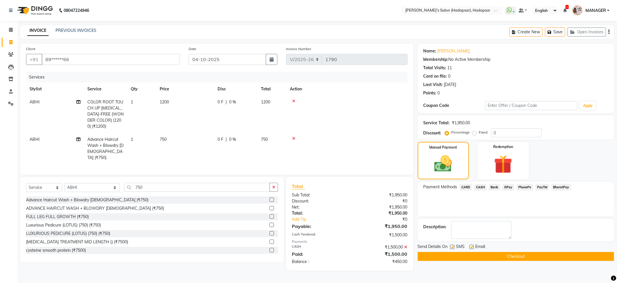
click at [522, 186] on span "PhonePe" at bounding box center [525, 187] width 16 height 7
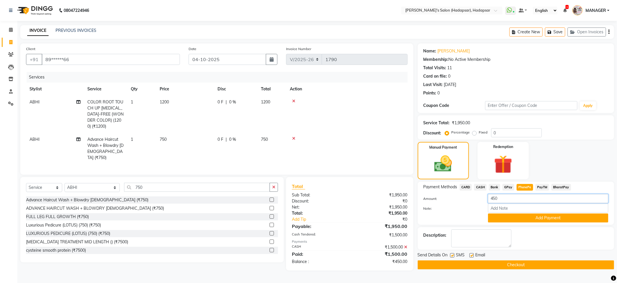
click at [511, 202] on input "450" at bounding box center [548, 198] width 120 height 9
click at [516, 220] on button "Add Payment" at bounding box center [548, 217] width 120 height 9
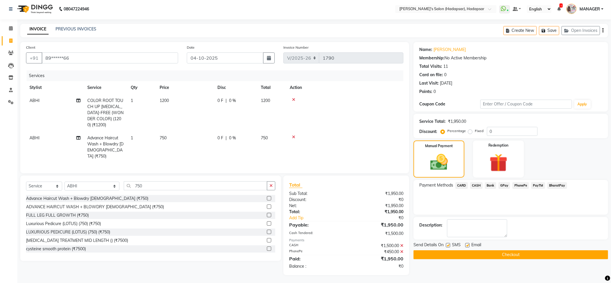
scroll to position [2, 0]
click at [500, 252] on button "Checkout" at bounding box center [511, 254] width 195 height 9
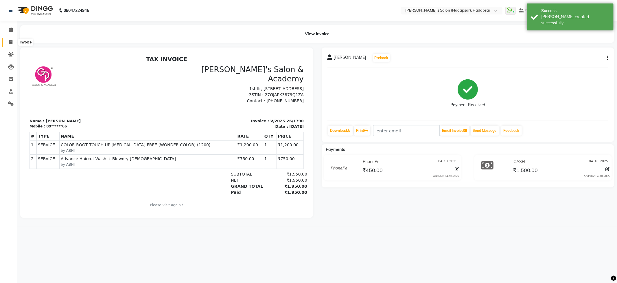
click at [12, 41] on icon at bounding box center [10, 42] width 3 height 4
select select "108"
select select "service"
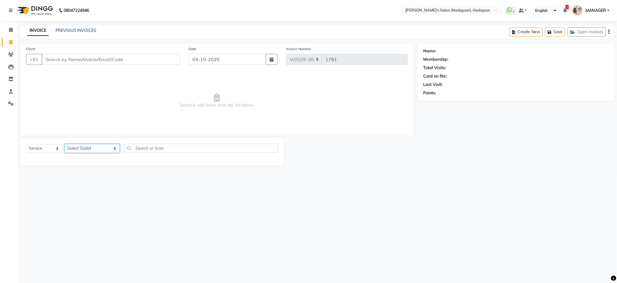
click at [76, 146] on select "Select Stylist ABHI [PERSON_NAME] [PERSON_NAME] MANAGER [PERSON_NAME] PRIYA [PE…" at bounding box center [92, 148] width 55 height 9
select select "57237"
click at [65, 144] on select "Select Stylist ABHI [PERSON_NAME] [PERSON_NAME] MANAGER [PERSON_NAME] PRIYA [PE…" at bounding box center [92, 148] width 55 height 9
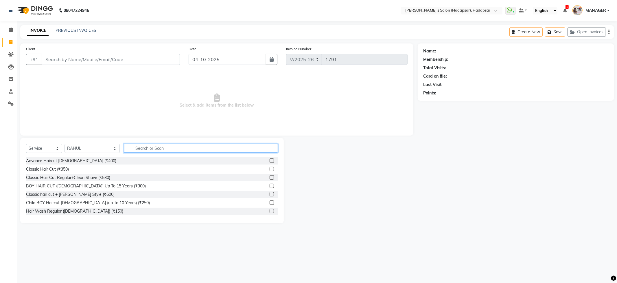
click at [141, 147] on input "text" at bounding box center [201, 147] width 154 height 9
type input "7"
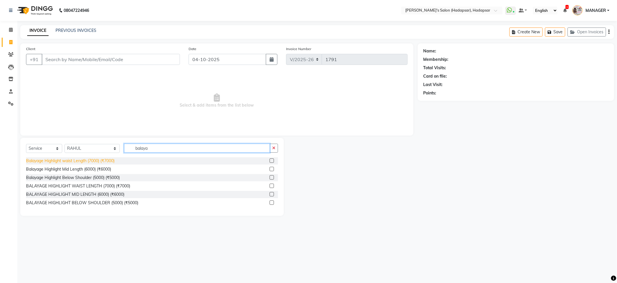
type input "balaya"
click at [107, 159] on div "Balayage Highlight waist Length (7000) (₹7000)" at bounding box center [70, 161] width 89 height 6
checkbox input "false"
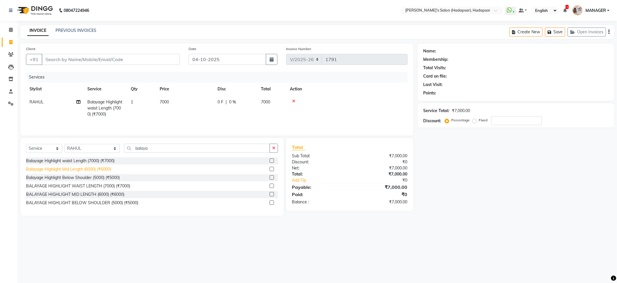
click at [98, 170] on div "Balayage Highlight Mid Length (6000) (₹6000)" at bounding box center [68, 169] width 85 height 6
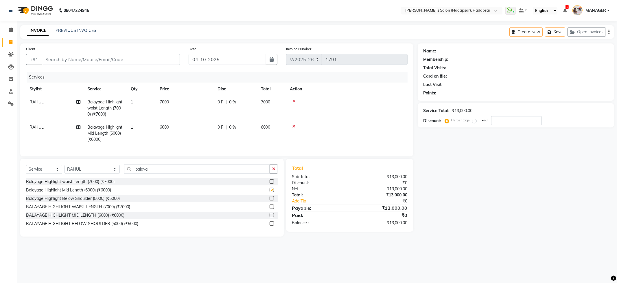
checkbox input "false"
click at [294, 101] on icon at bounding box center [293, 101] width 3 height 4
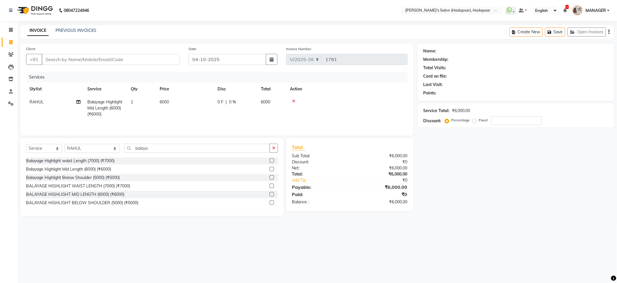
click at [168, 101] on span "6000" at bounding box center [164, 101] width 9 height 5
select select "57237"
click at [192, 105] on input "6000" at bounding box center [212, 103] width 51 height 9
type input "7000"
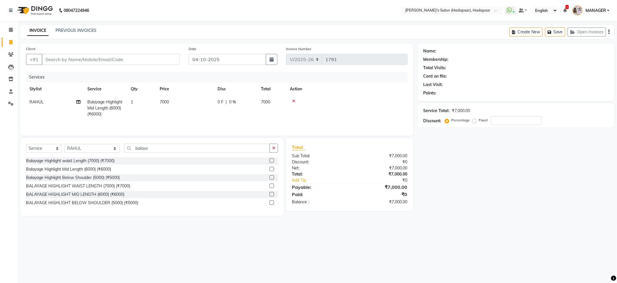
click at [448, 198] on div "Name: Membership: Total Visits: Card on file: Last Visit: Points: Service Total…" at bounding box center [518, 129] width 201 height 172
click at [492, 195] on div "Name: Membership: Total Visits: Card on file: Last Visit: Points: Service Total…" at bounding box center [518, 129] width 201 height 172
click at [125, 59] on input "Client" at bounding box center [111, 59] width 138 height 11
type input "7"
type input "0"
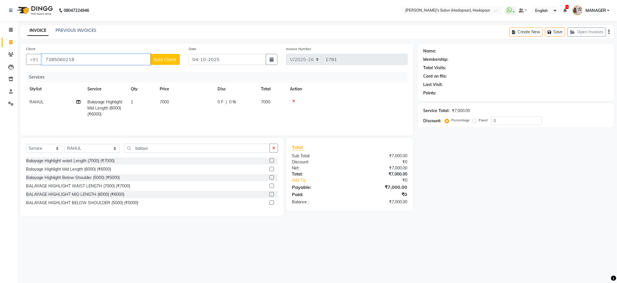
type input "7385060218"
click at [161, 62] on span "Add Client" at bounding box center [165, 59] width 23 height 6
select select "22"
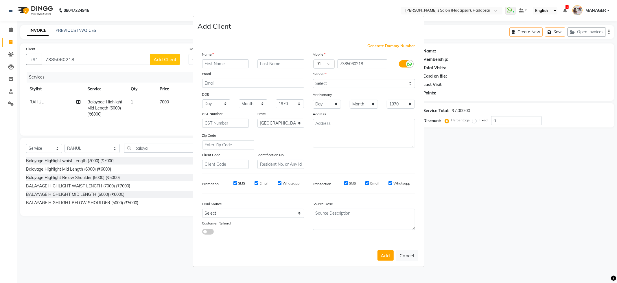
click at [228, 67] on input "text" at bounding box center [225, 63] width 47 height 9
type input "[PERSON_NAME]"
drag, startPoint x: 332, startPoint y: 85, endPoint x: 332, endPoint y: 88, distance: 3.0
click at [332, 85] on select "Select [DEMOGRAPHIC_DATA] [DEMOGRAPHIC_DATA] Other Prefer Not To Say" at bounding box center [364, 83] width 102 height 9
select select "[DEMOGRAPHIC_DATA]"
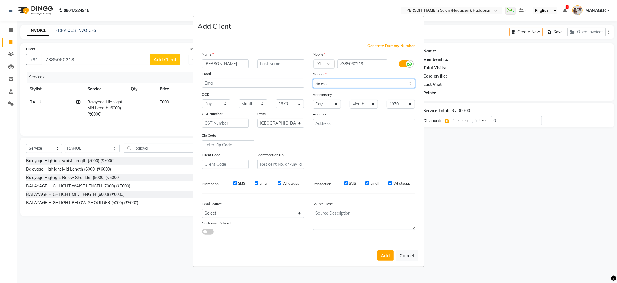
click at [313, 79] on select "Select [DEMOGRAPHIC_DATA] [DEMOGRAPHIC_DATA] Other Prefer Not To Say" at bounding box center [364, 83] width 102 height 9
click at [380, 250] on button "Add" at bounding box center [386, 255] width 16 height 10
type input "73******18"
select select
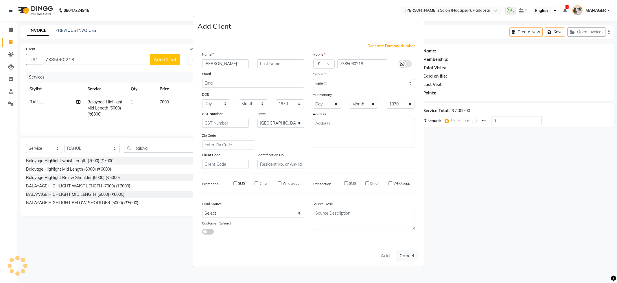
select select
select select "null"
select select
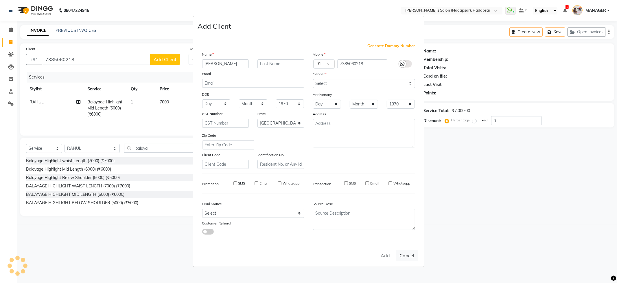
select select
checkbox input "false"
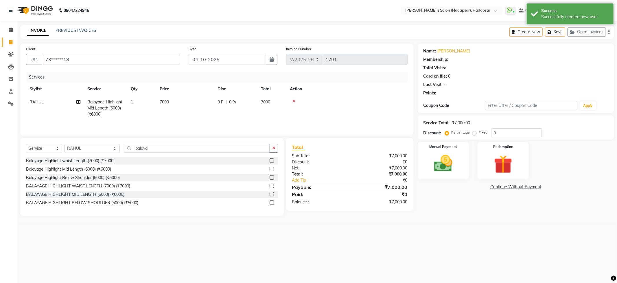
drag, startPoint x: 469, startPoint y: 224, endPoint x: 448, endPoint y: 154, distance: 72.8
click at [469, 222] on main "INVOICE PREVIOUS INVOICES Create New Save Open Invoices Client +91 73******18 D…" at bounding box center [317, 124] width 600 height 199
click at [447, 150] on div "Manual Payment" at bounding box center [443, 160] width 53 height 39
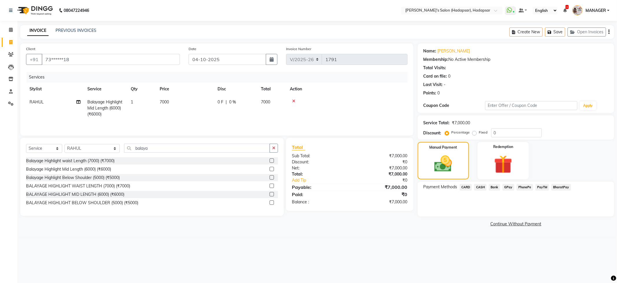
click at [545, 186] on span "PayTM" at bounding box center [542, 187] width 14 height 7
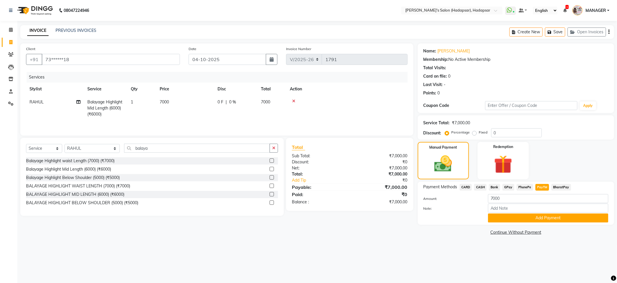
click at [524, 187] on span "PhonePe" at bounding box center [525, 187] width 16 height 7
click at [538, 214] on button "Add Payment" at bounding box center [548, 217] width 120 height 9
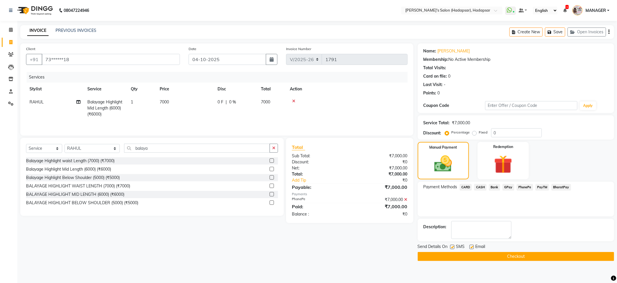
click at [518, 255] on button "Checkout" at bounding box center [516, 256] width 196 height 9
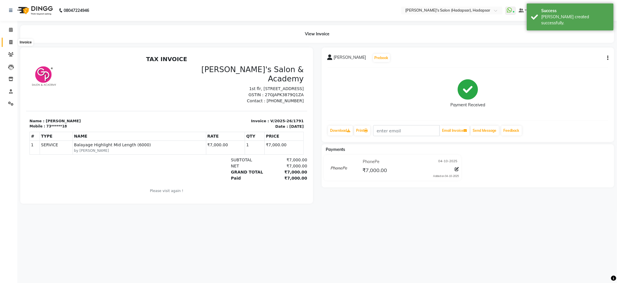
click at [12, 41] on icon at bounding box center [10, 42] width 3 height 4
select select "108"
select select "service"
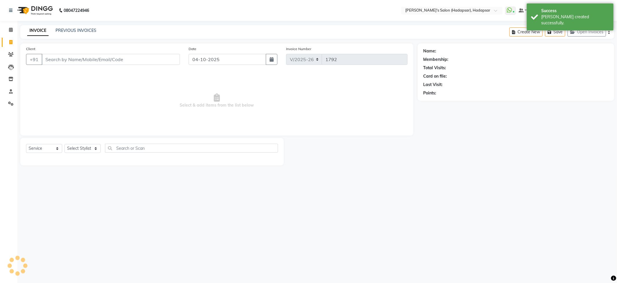
click at [82, 59] on input "Client" at bounding box center [111, 59] width 138 height 11
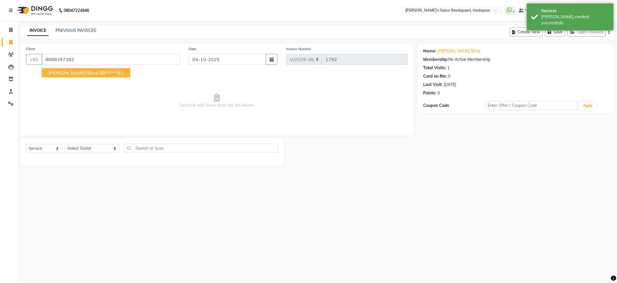
click at [100, 71] on ngb-highlight "88******82" at bounding box center [112, 73] width 24 height 6
type input "88******82"
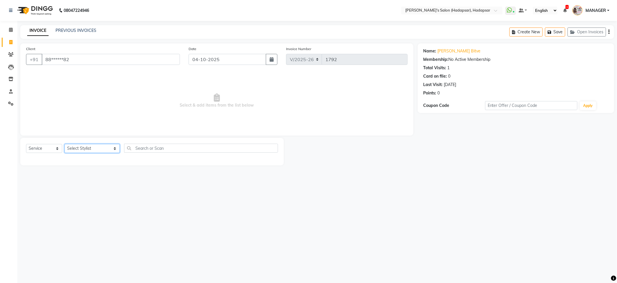
click at [89, 151] on select "Select Stylist ABHI [PERSON_NAME] [PERSON_NAME] MANAGER [PERSON_NAME] PRIYA [PE…" at bounding box center [92, 148] width 55 height 9
